Goal: Task Accomplishment & Management: Manage account settings

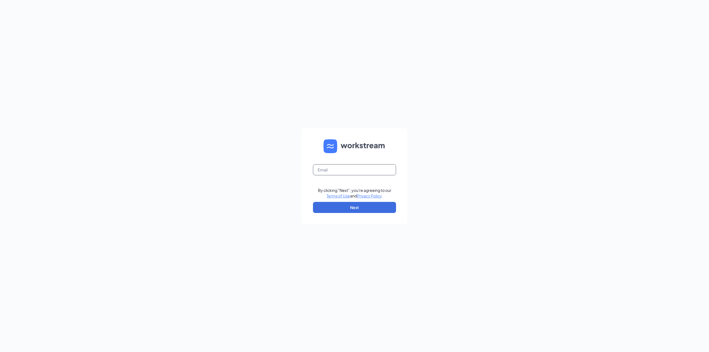
click at [375, 168] on input "text" at bounding box center [354, 169] width 83 height 11
type input "[EMAIL_ADDRESS][DOMAIN_NAME]"
click at [374, 211] on button "Next" at bounding box center [354, 207] width 83 height 11
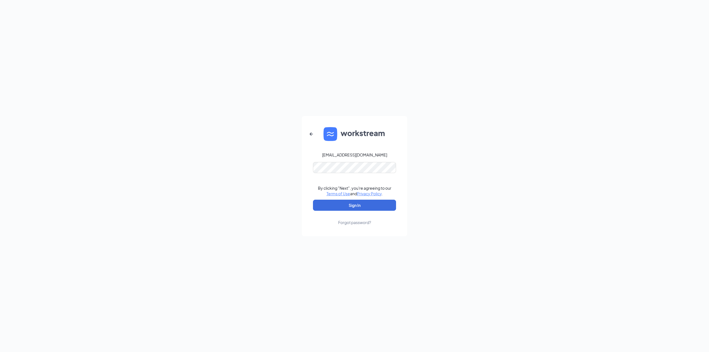
click at [345, 160] on form "[EMAIL_ADDRESS][DOMAIN_NAME] By clicking "Next", you're agreeing to our Terms o…" at bounding box center [354, 176] width 105 height 120
click at [362, 200] on button "Sign In" at bounding box center [354, 205] width 83 height 11
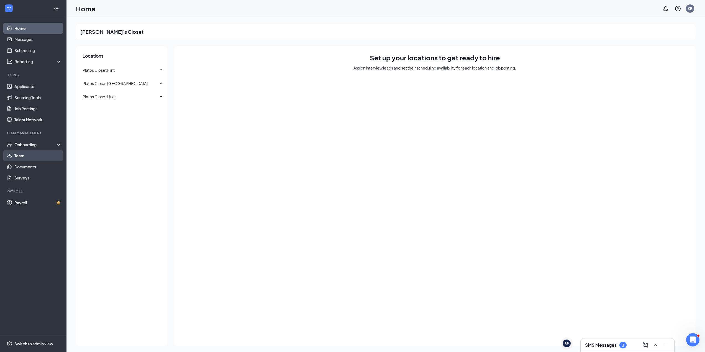
click at [21, 160] on link "Team" at bounding box center [37, 155] width 47 height 11
